Goal: Navigation & Orientation: Find specific page/section

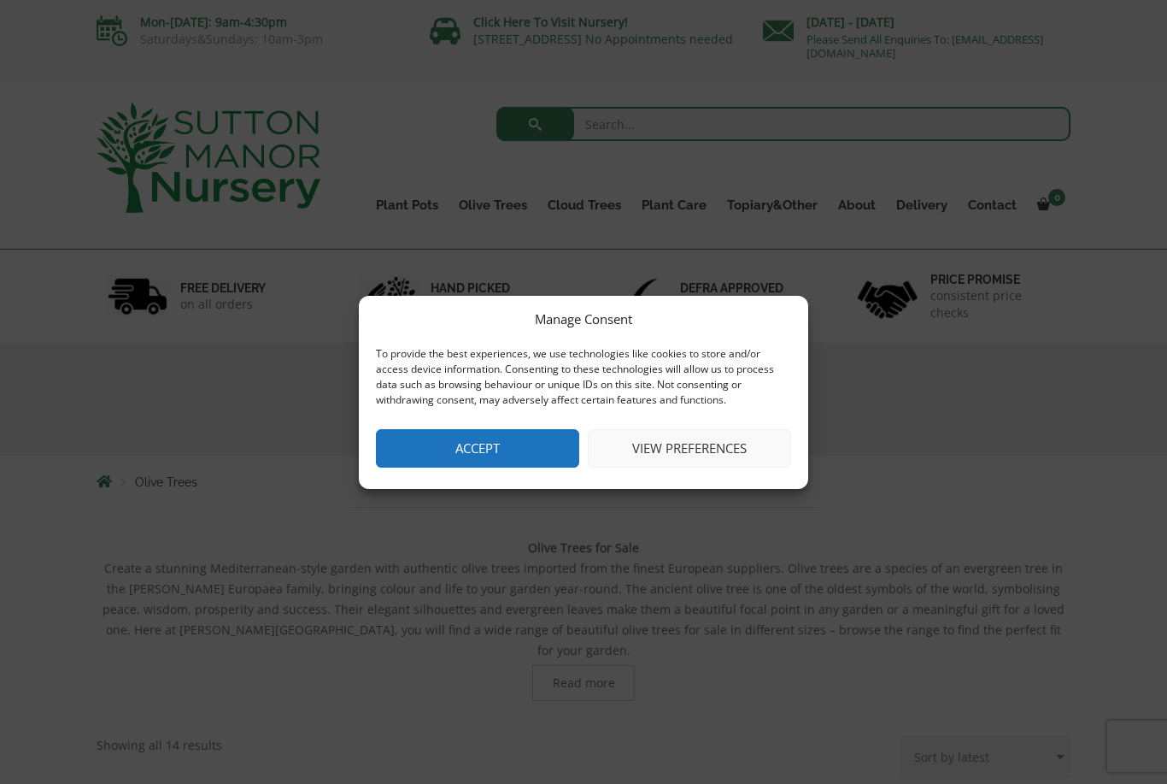
click at [702, 449] on button "View preferences" at bounding box center [689, 448] width 203 height 38
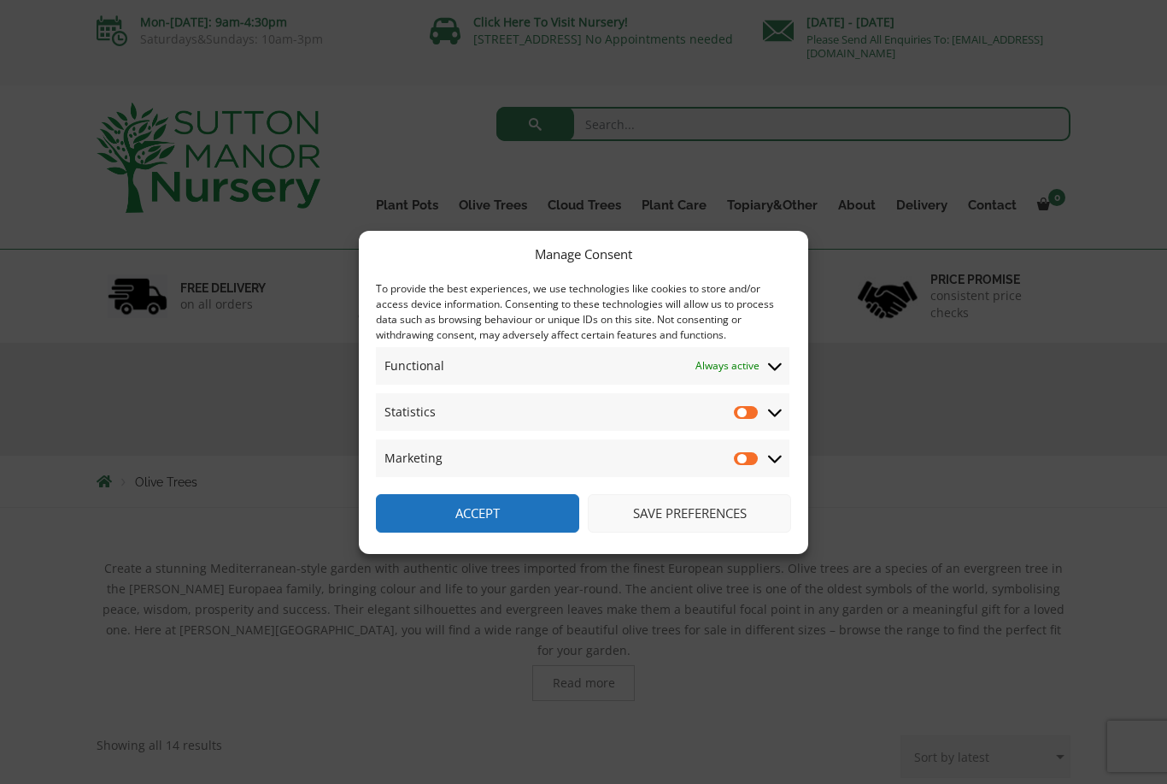
click at [728, 516] on button "Save preferences" at bounding box center [689, 513] width 203 height 38
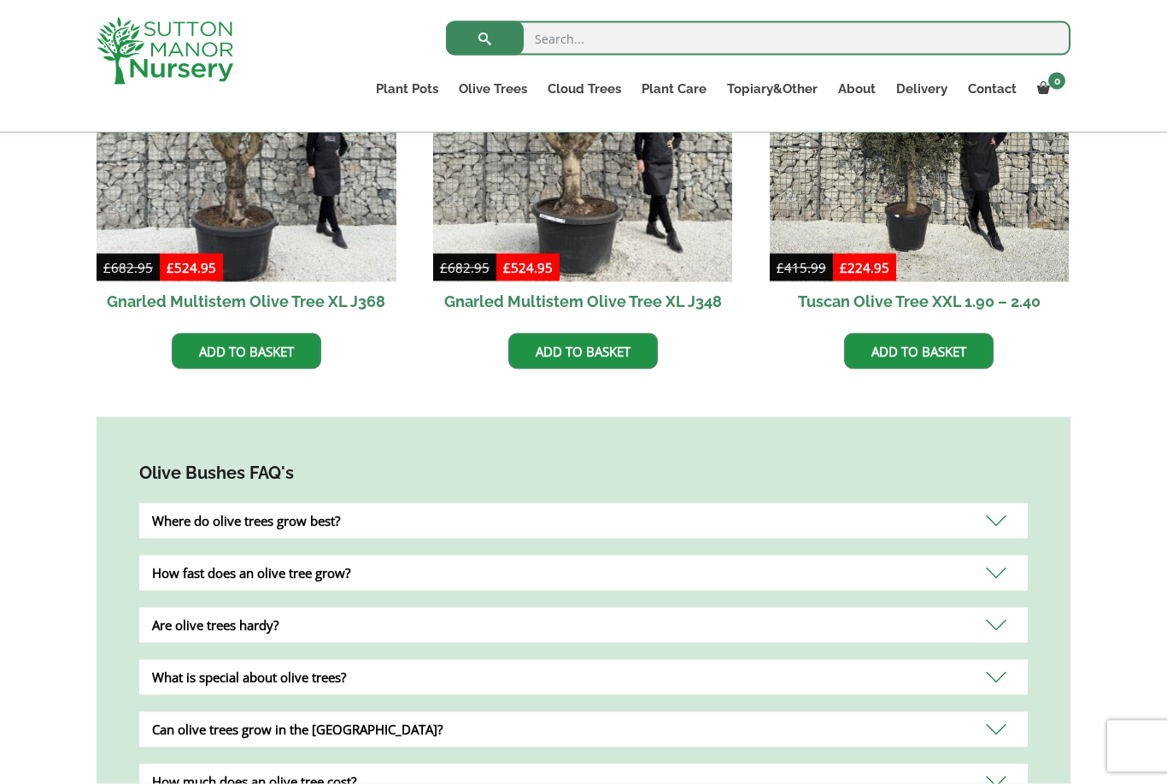
scroll to position [1208, 0]
click at [1000, 193] on img at bounding box center [920, 132] width 300 height 300
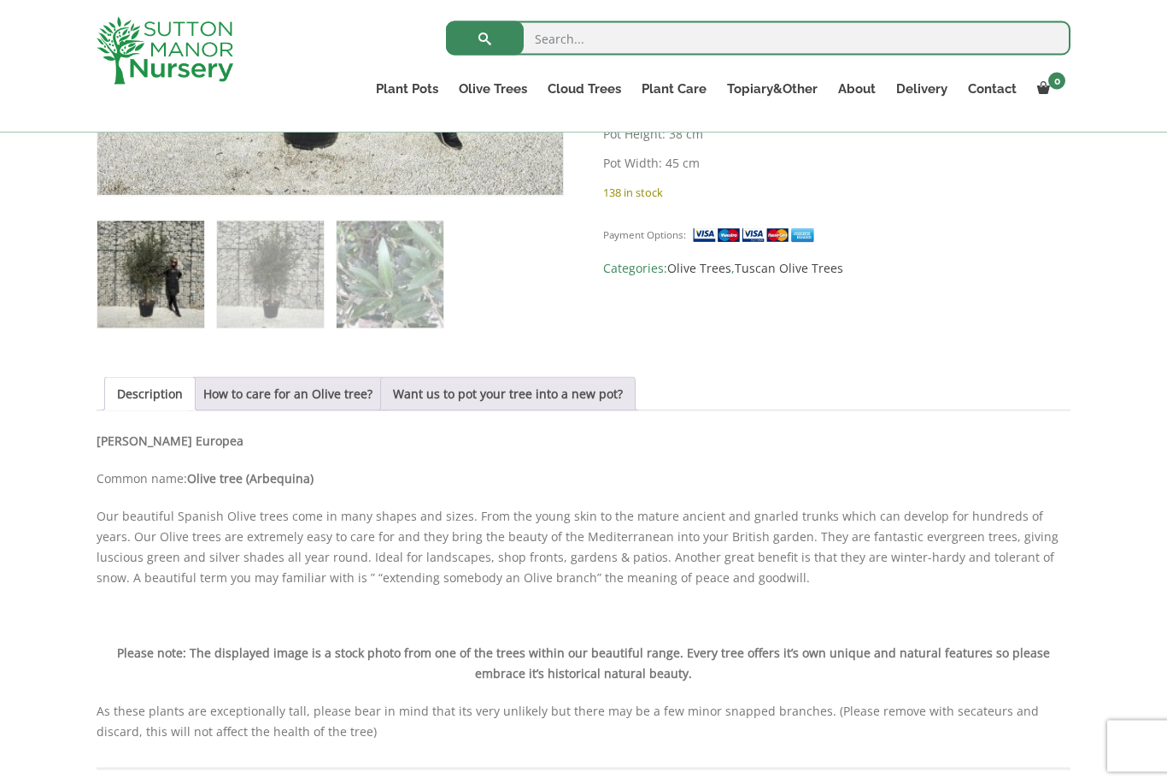
scroll to position [672, 0]
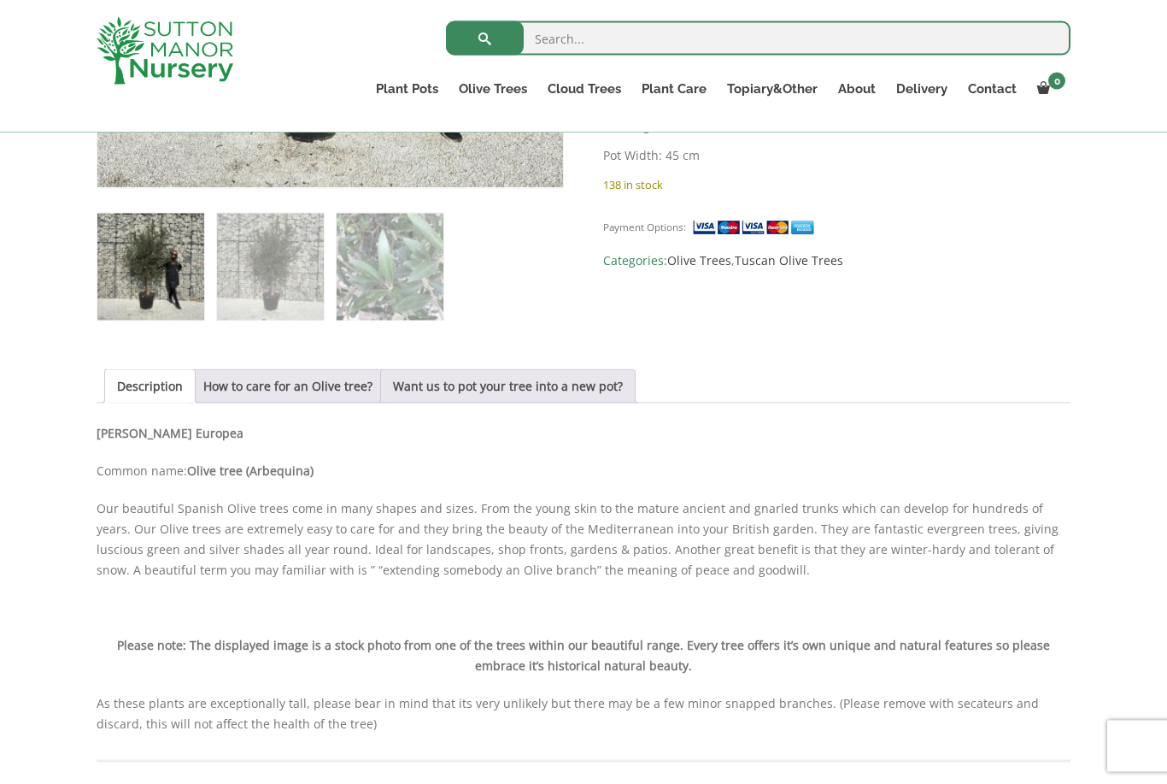
click at [336, 388] on link "How to care for an Olive tree?" at bounding box center [287, 386] width 169 height 32
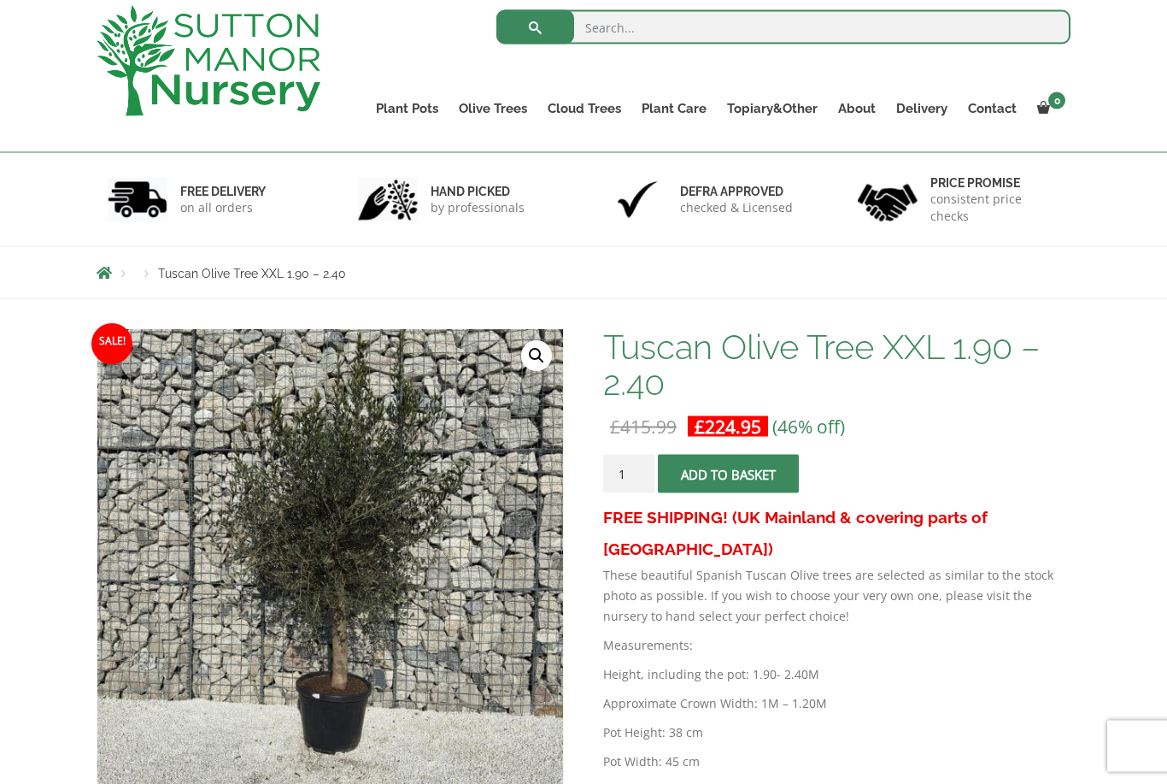
scroll to position [0, 0]
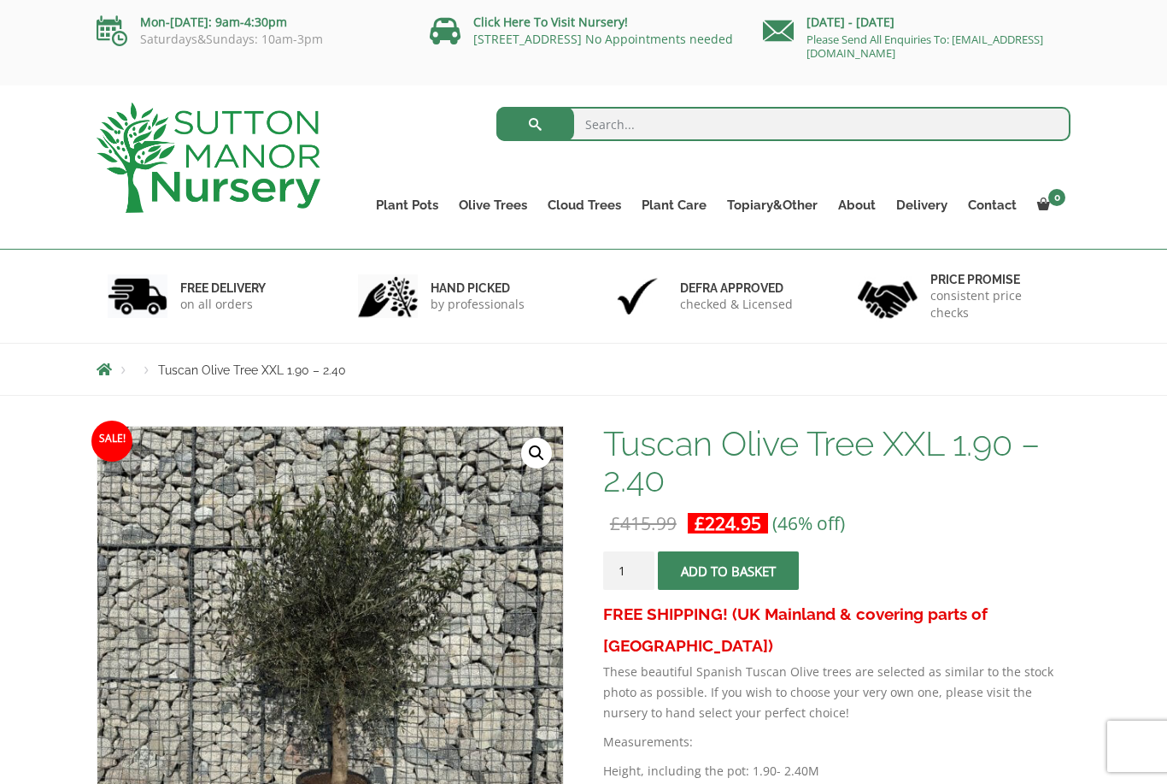
click at [0, 0] on link "Ilex Crenata Cloud Trees" at bounding box center [0, 0] width 0 height 0
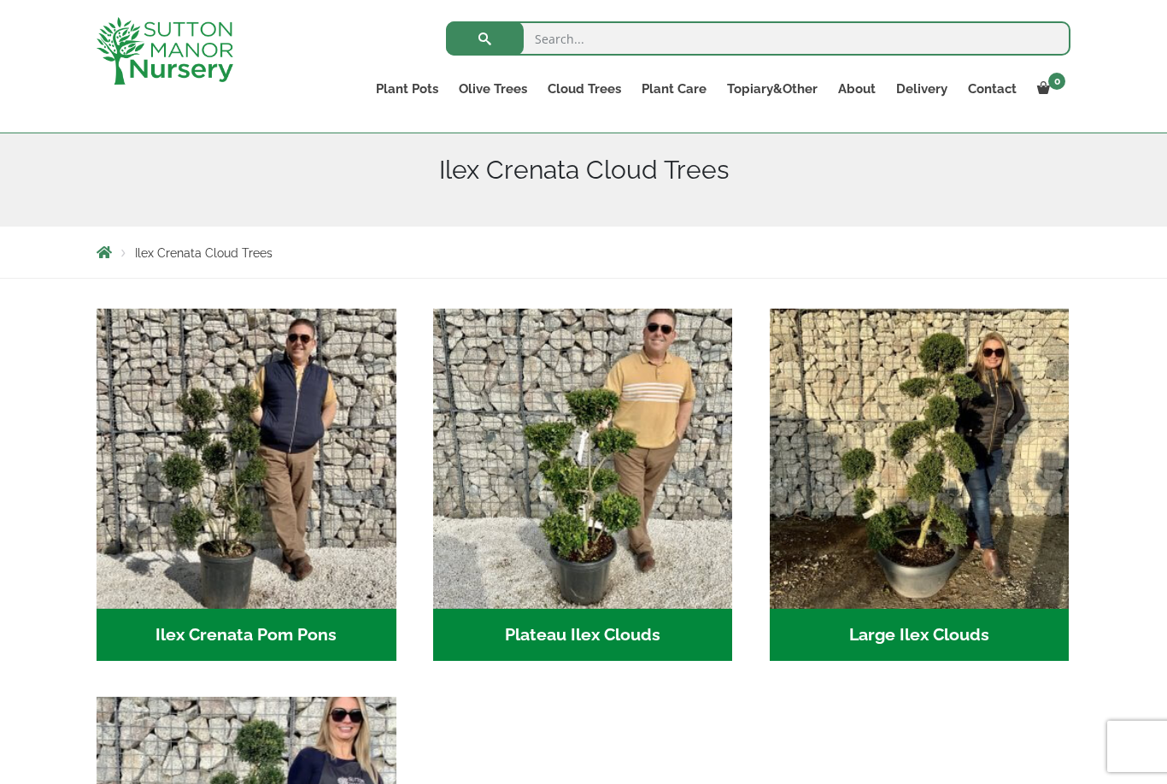
scroll to position [196, 0]
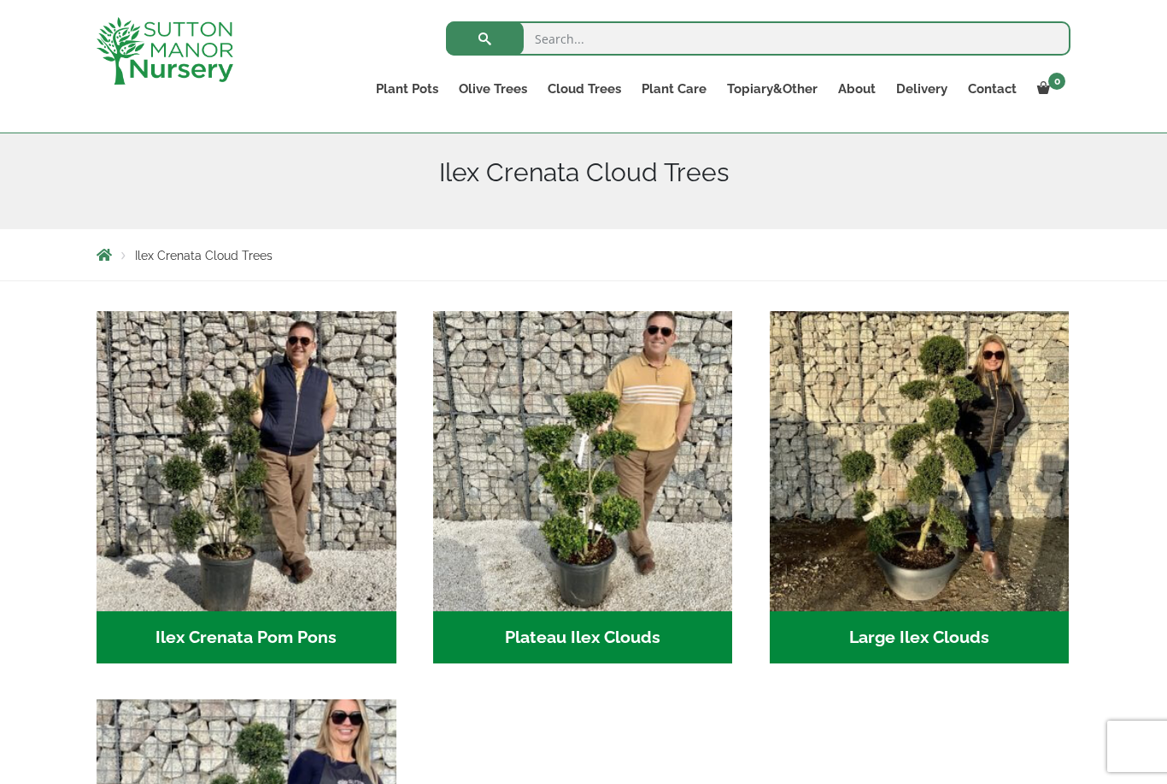
click at [0, 0] on link "The Amalfi Pots" at bounding box center [0, 0] width 0 height 0
